Goal: Register for event/course

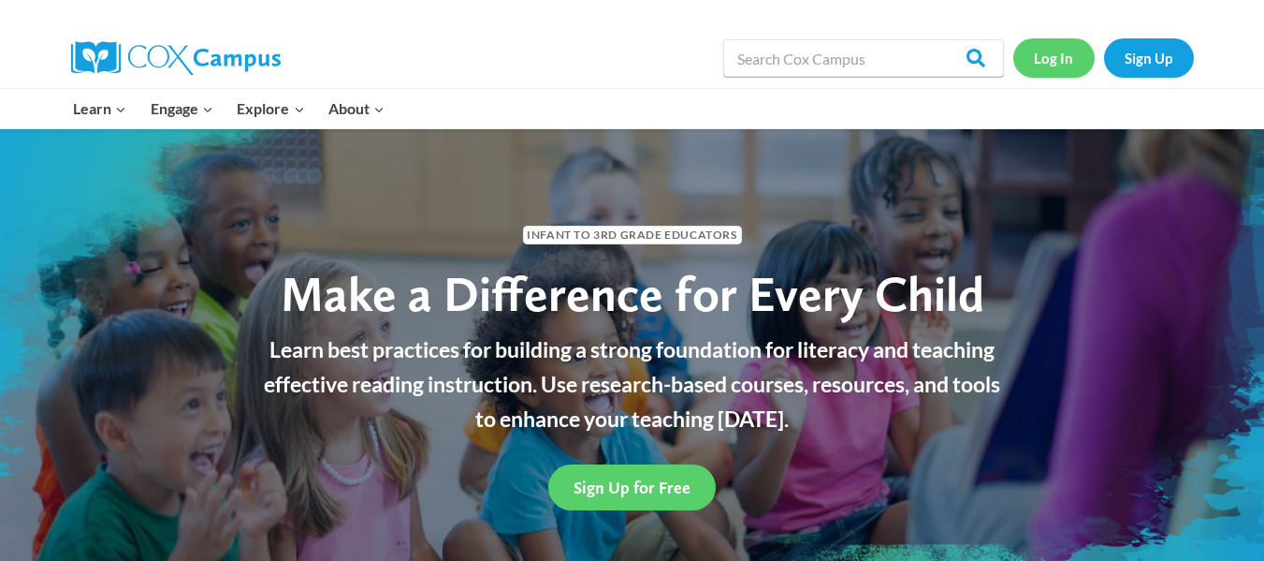
click at [1050, 61] on link "Log In" at bounding box center [1053, 57] width 81 height 38
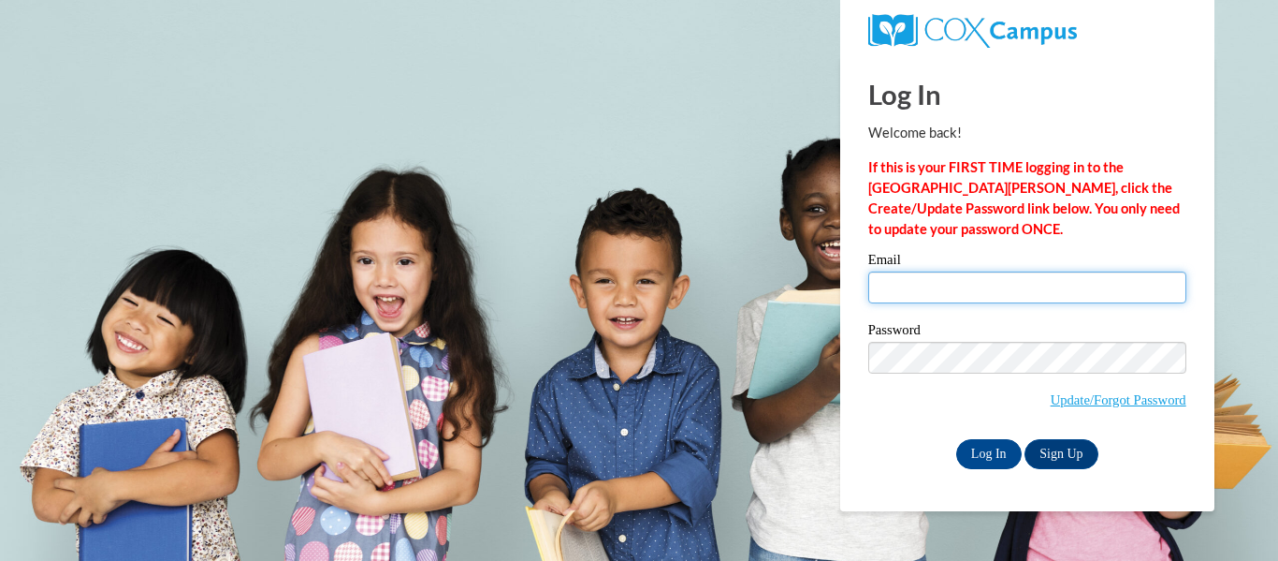
click at [971, 287] on input "Email" at bounding box center [1027, 287] width 318 height 32
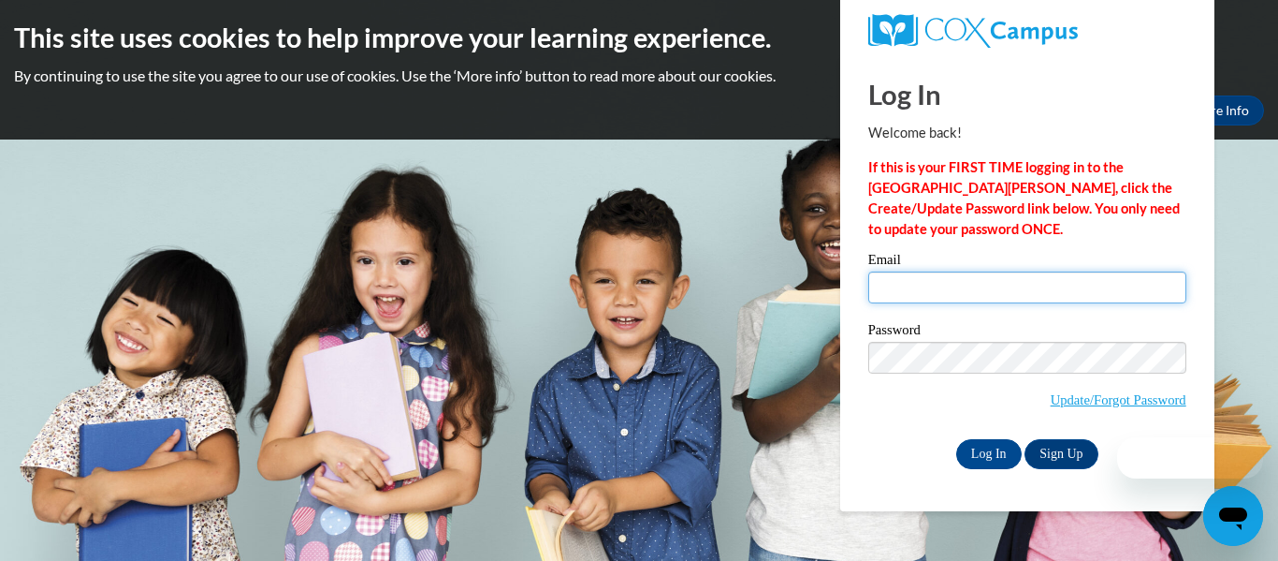
type input "excitedmommy25@yahoo.com"
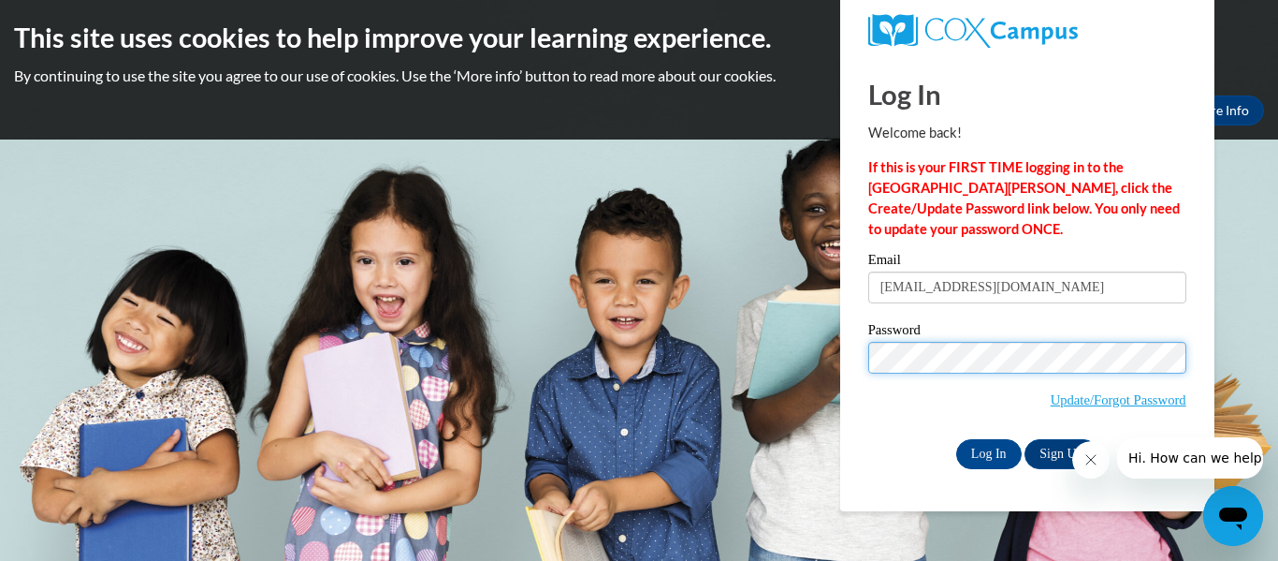
click at [956, 439] on input "Log In" at bounding box center [989, 454] width 66 height 30
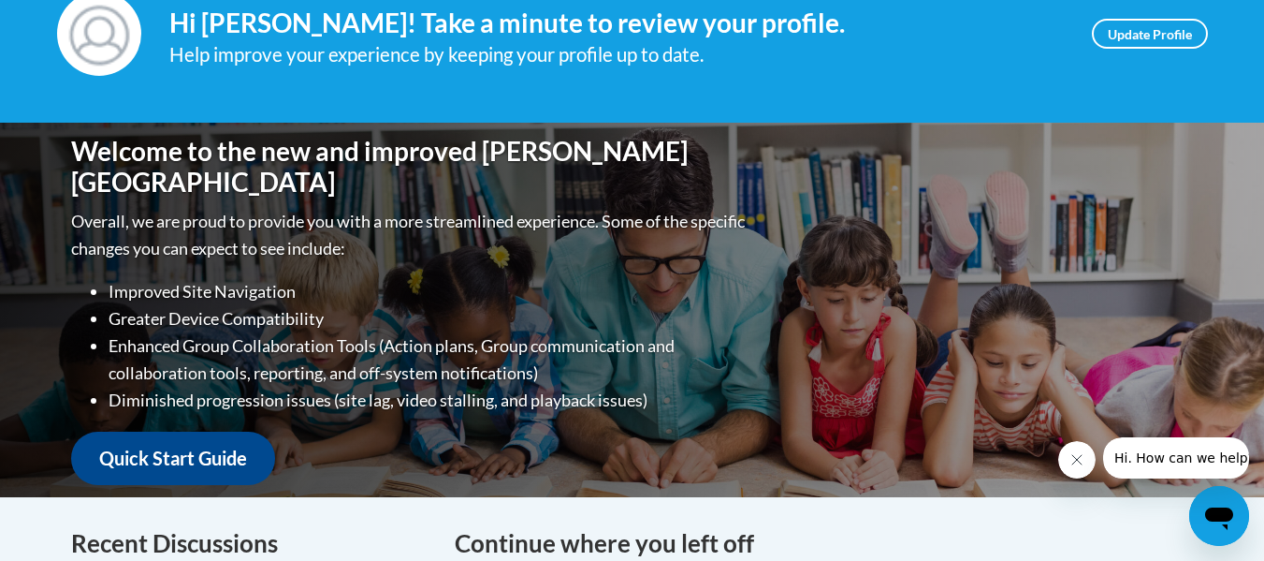
scroll to position [347, 0]
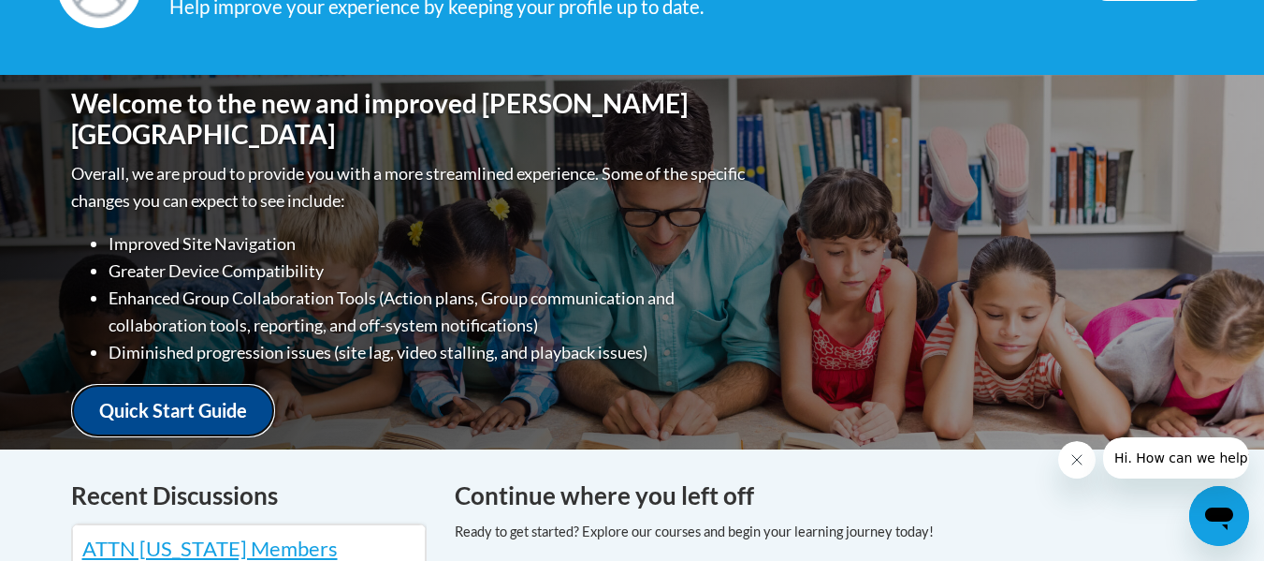
click at [210, 386] on link "Quick Start Guide" at bounding box center [173, 410] width 204 height 53
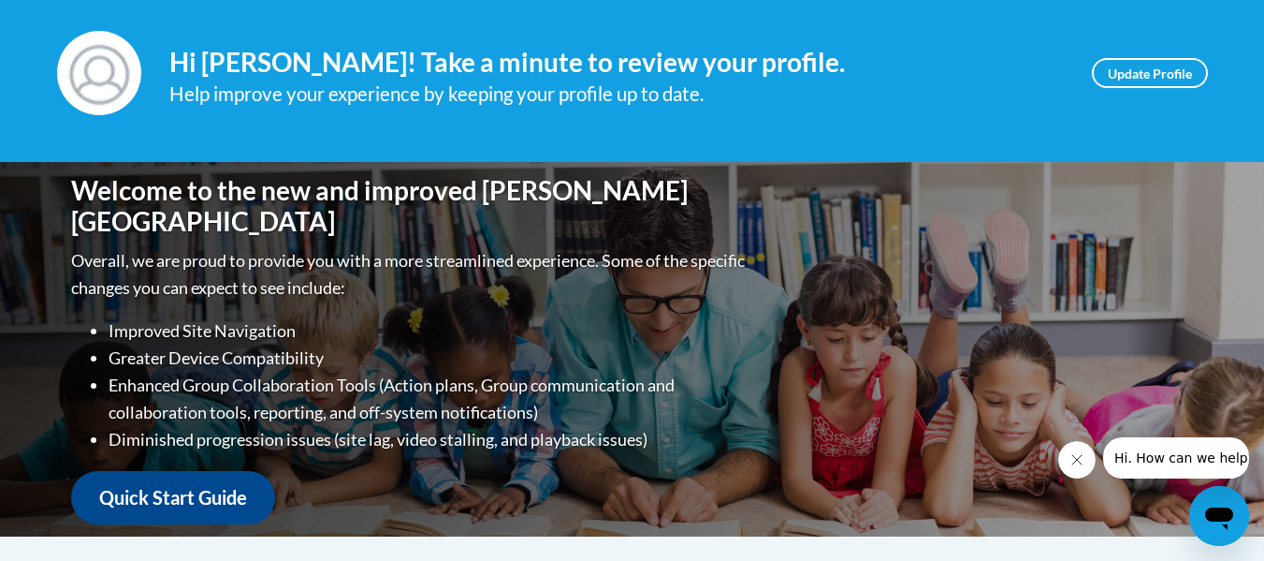
scroll to position [160, 0]
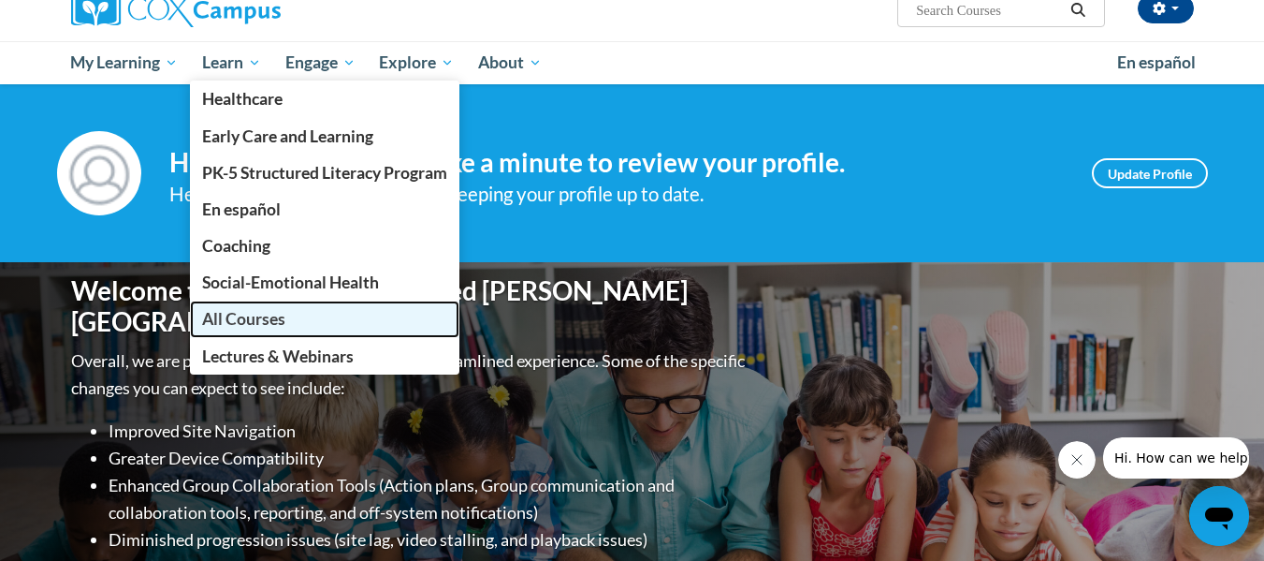
click at [245, 308] on link "All Courses" at bounding box center [325, 318] width 270 height 36
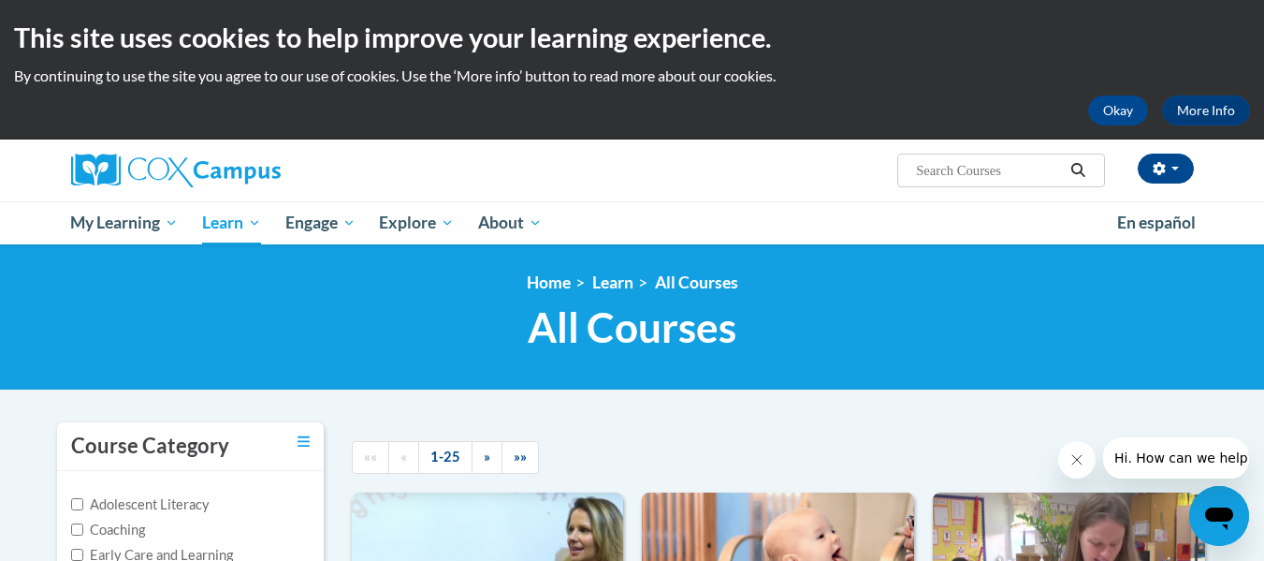
click at [953, 179] on input "Search..." at bounding box center [989, 170] width 150 height 22
type input "response to intervention"
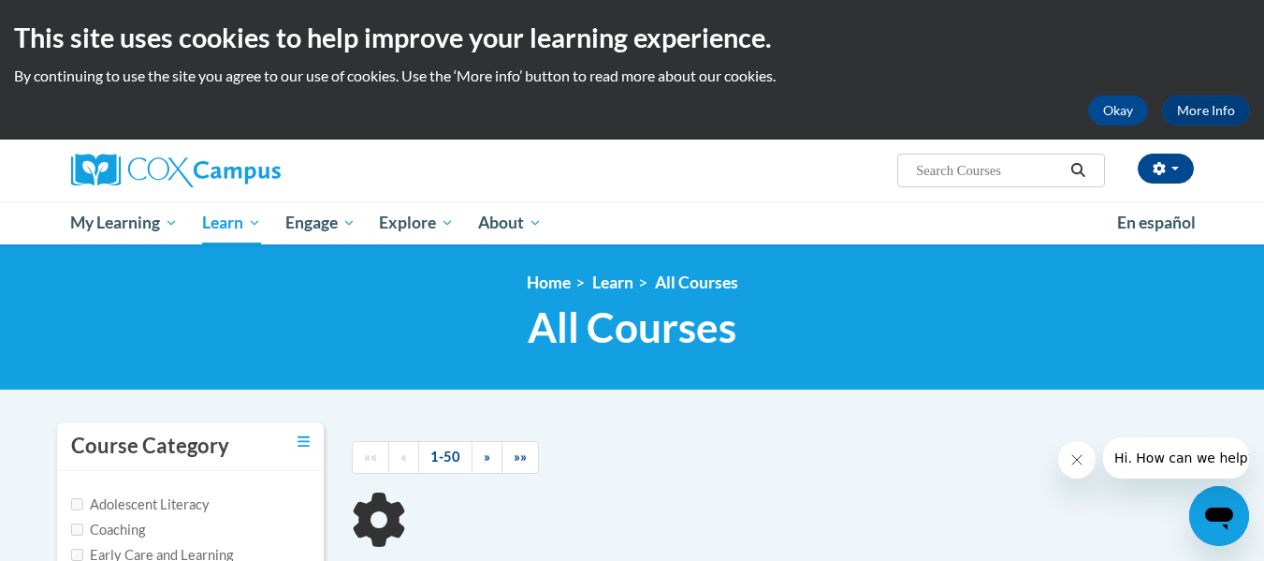
type input "response to intervention"
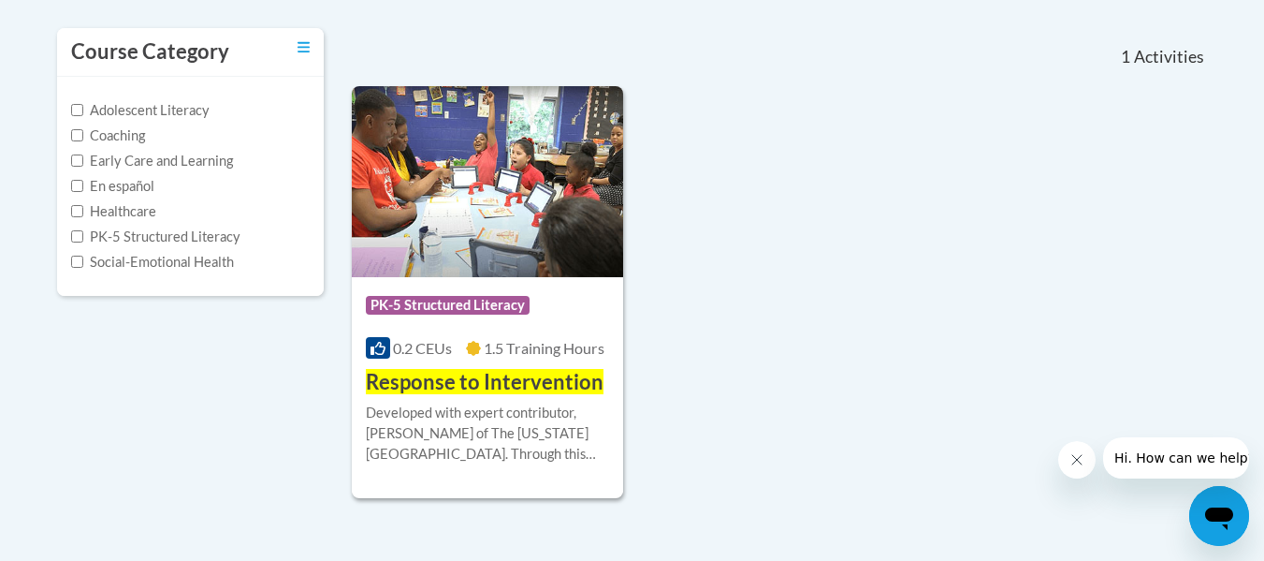
scroll to position [468, 0]
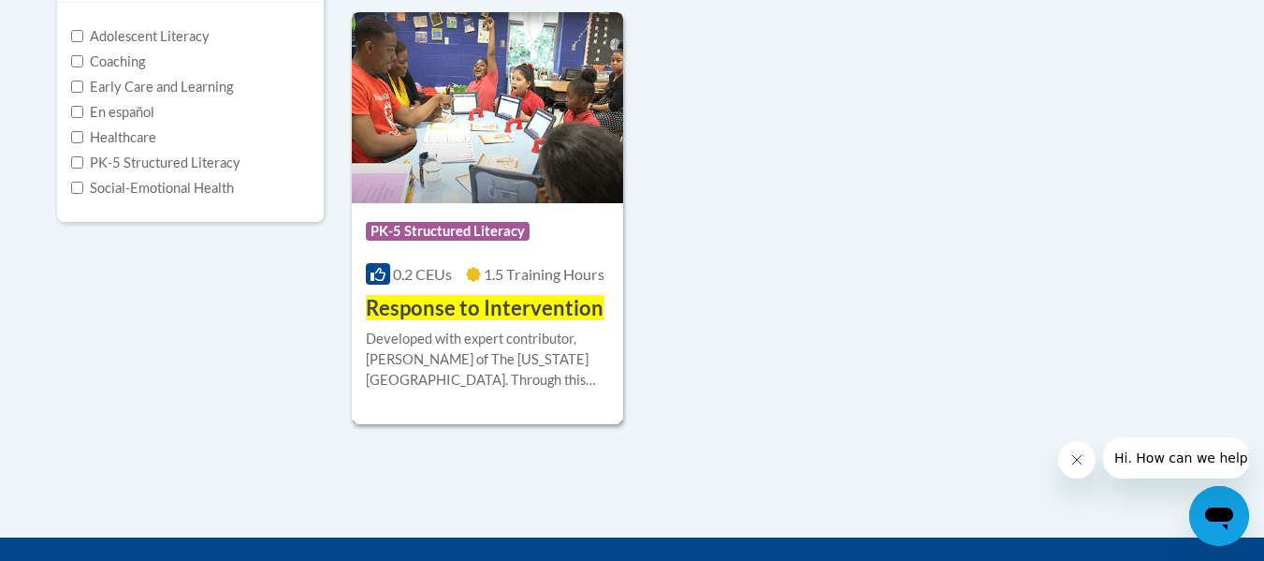
click at [488, 307] on span "Response to Intervention" at bounding box center [485, 307] width 238 height 25
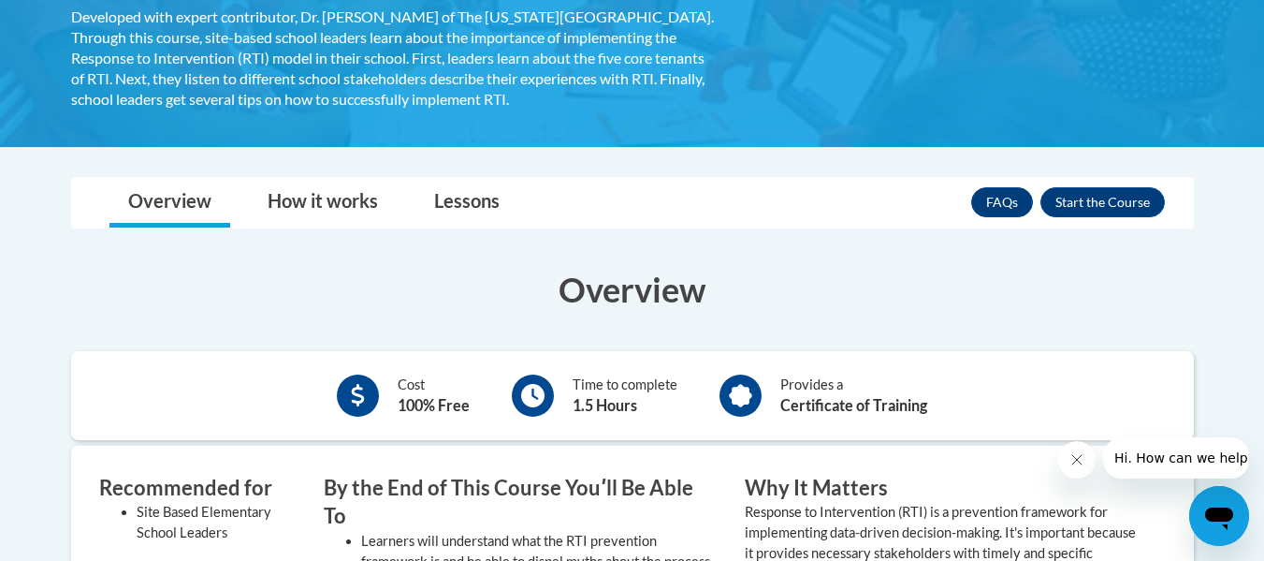
scroll to position [281, 0]
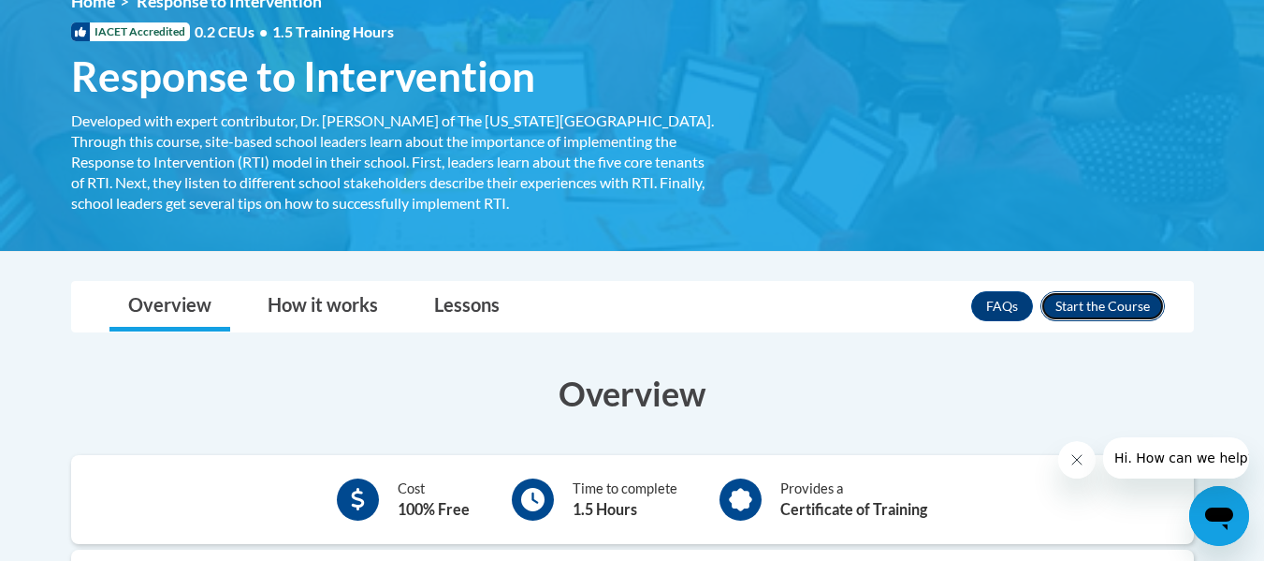
click at [1071, 312] on button "Enroll" at bounding box center [1103, 306] width 124 height 30
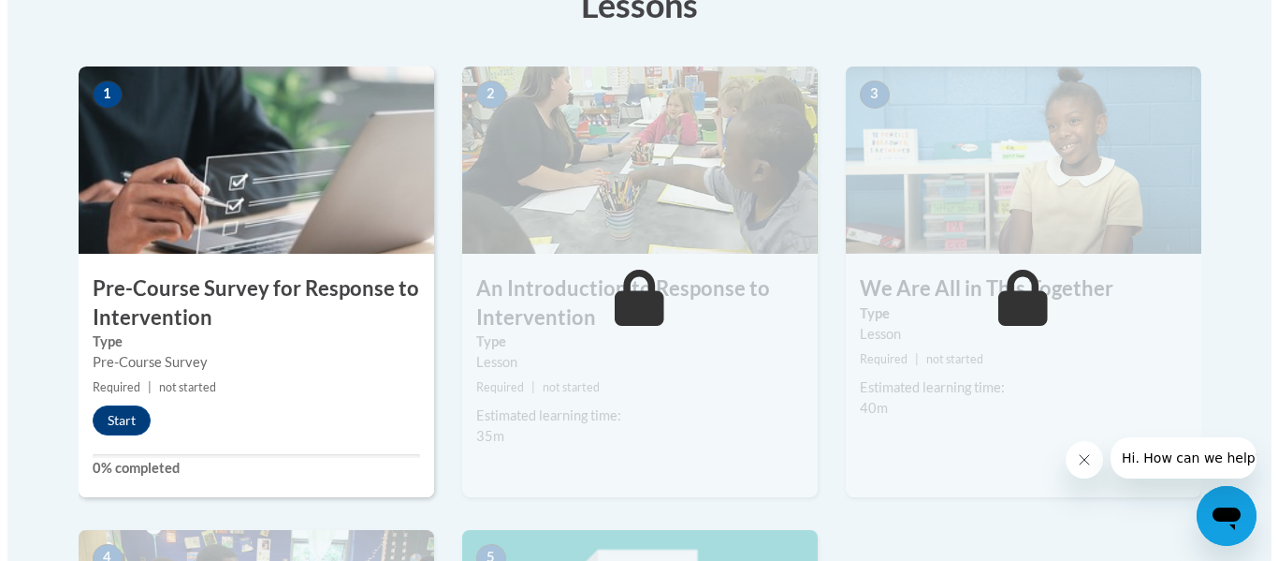
scroll to position [468, 0]
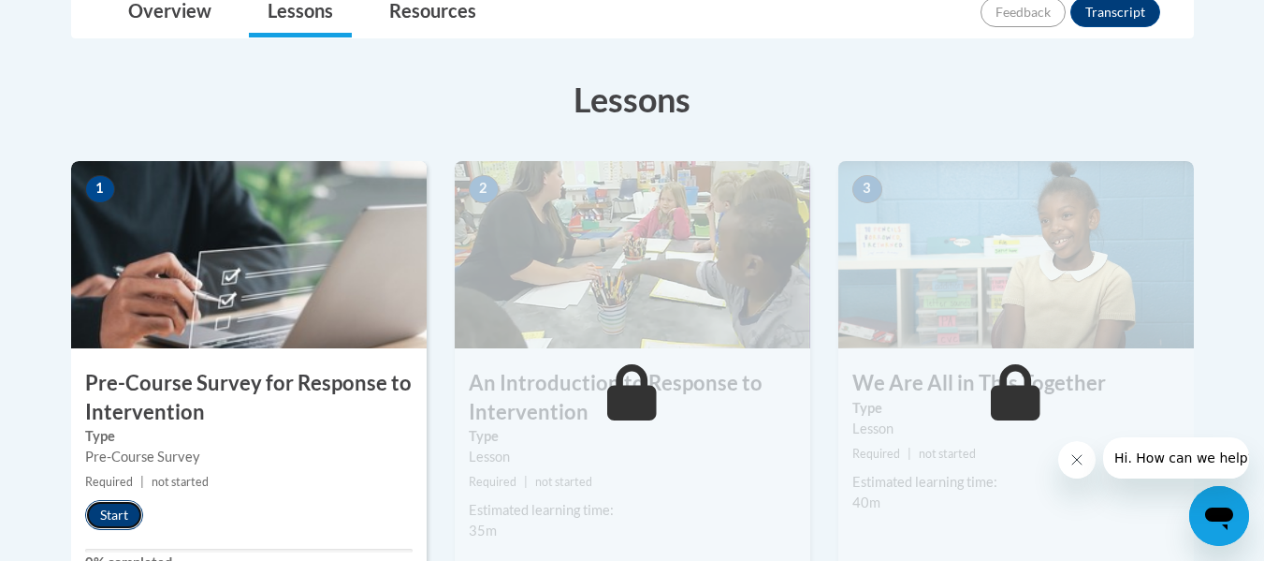
click at [101, 513] on button "Start" at bounding box center [114, 515] width 58 height 30
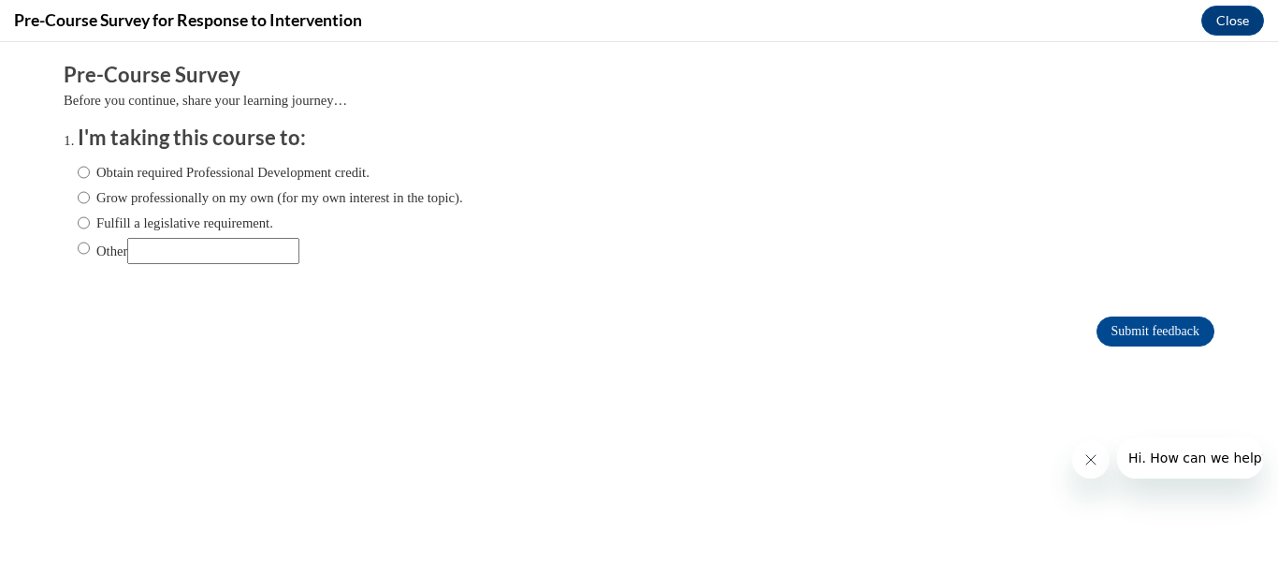
scroll to position [0, 0]
click at [78, 166] on input "Obtain required Professional Development credit." at bounding box center [84, 172] width 12 height 21
radio input "true"
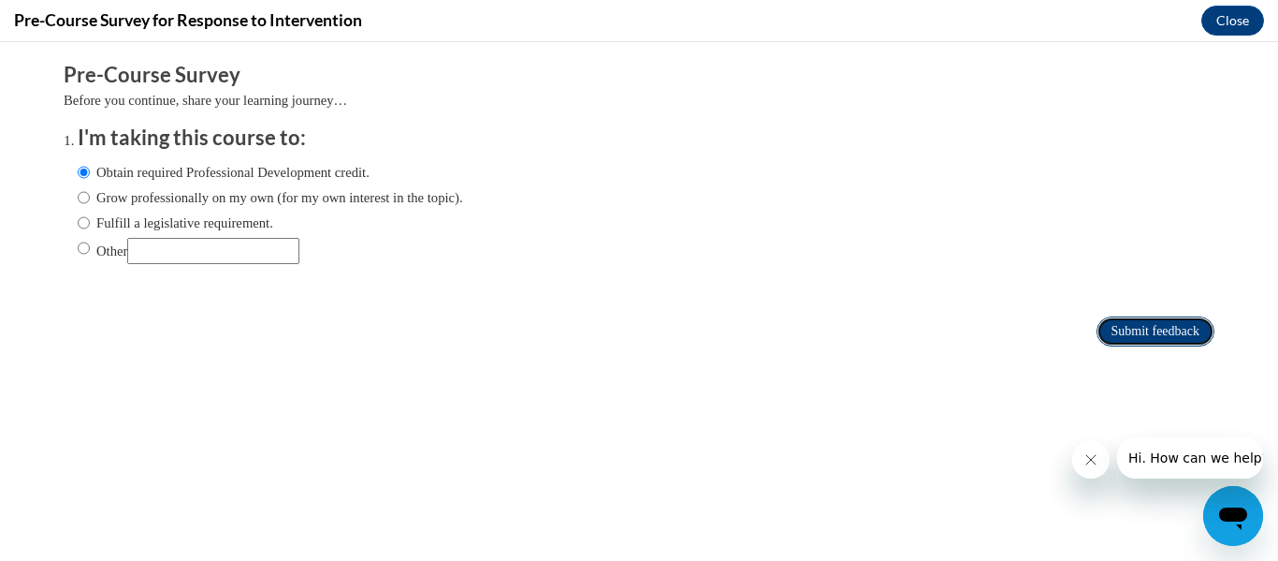
click at [1174, 342] on input "Submit feedback" at bounding box center [1156, 331] width 118 height 30
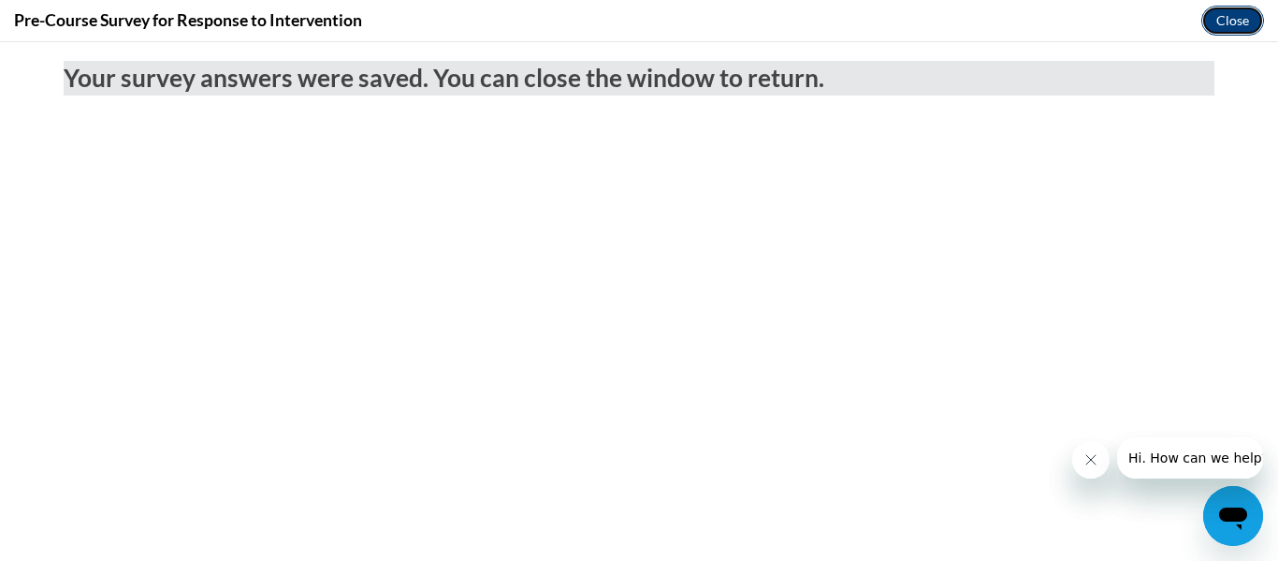
click at [1240, 19] on button "Close" at bounding box center [1233, 21] width 63 height 30
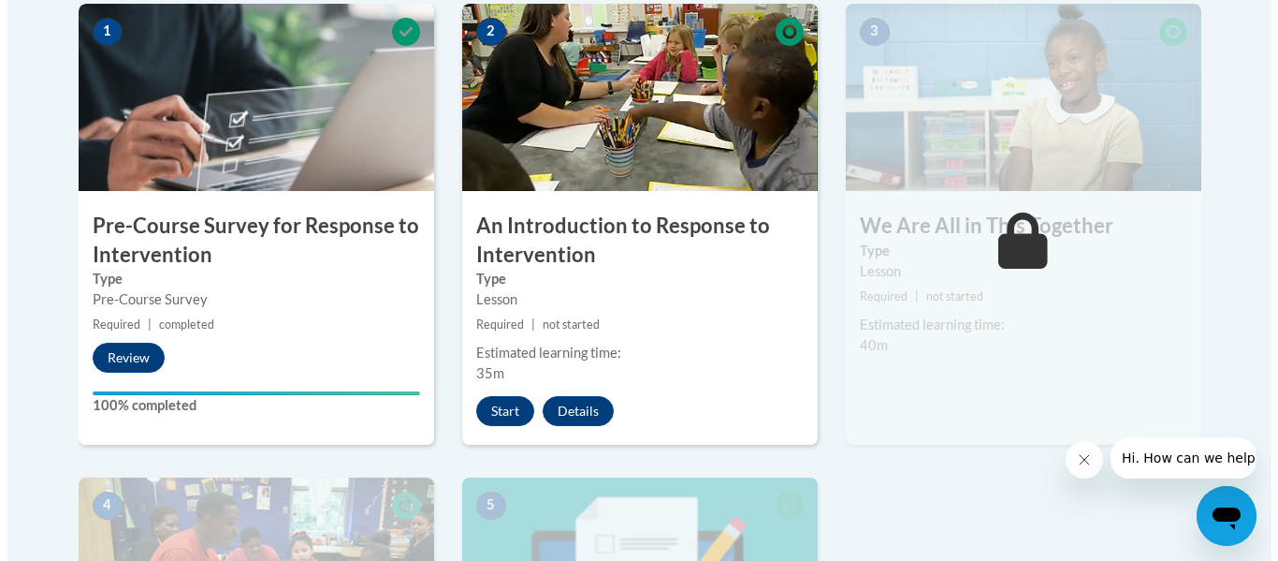
scroll to position [655, 0]
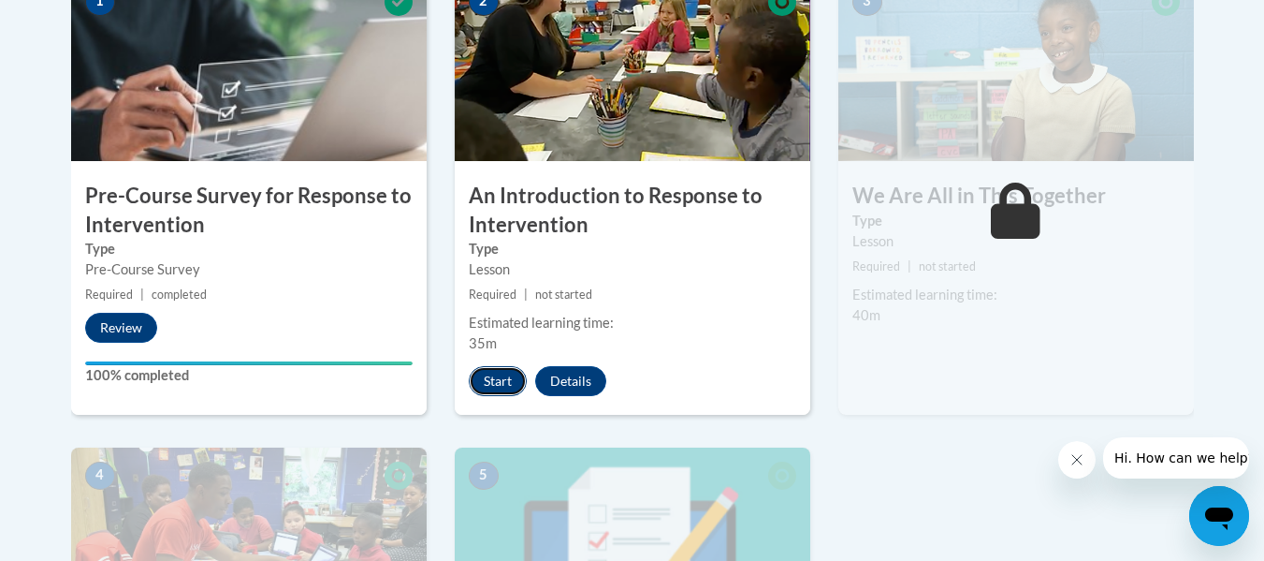
click at [488, 373] on button "Start" at bounding box center [498, 381] width 58 height 30
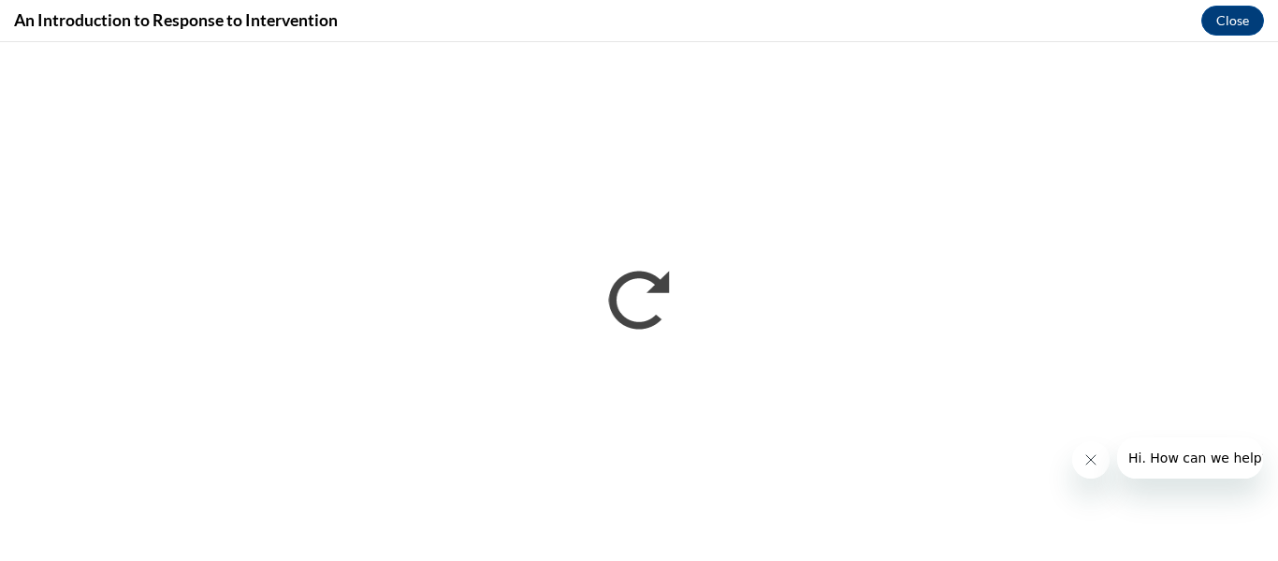
scroll to position [0, 0]
click at [1086, 452] on icon "Close message from company" at bounding box center [1090, 459] width 15 height 15
